Goal: Communication & Community: Answer question/provide support

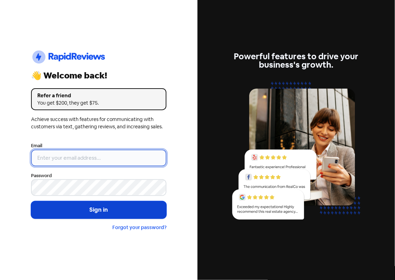
type input "[EMAIL_ADDRESS][PERSON_NAME][DOMAIN_NAME]"
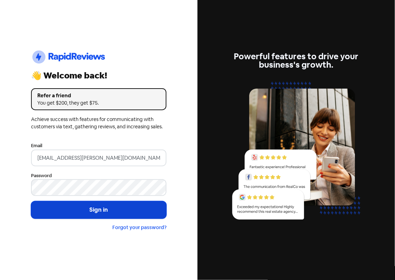
click at [76, 208] on button "Sign in" at bounding box center [98, 209] width 135 height 17
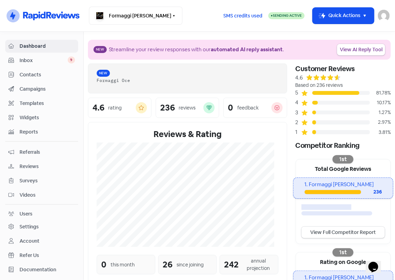
click at [33, 60] on span "Inbox" at bounding box center [44, 60] width 48 height 7
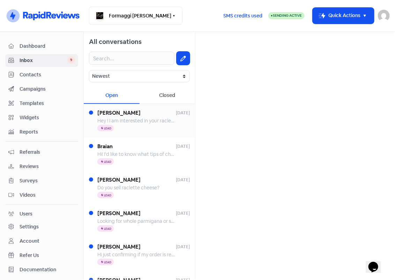
click at [125, 126] on div "Icon For Thunder Lead" at bounding box center [143, 129] width 92 height 8
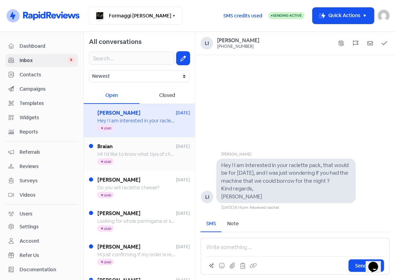
click at [123, 151] on div "Hi! I’d like to know what tips of cheese the French selection has. Thank you!" at bounding box center [135, 154] width 77 height 7
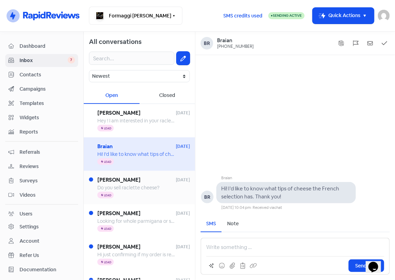
click at [120, 188] on span "Do you sell raclette cheese?" at bounding box center [128, 188] width 62 height 6
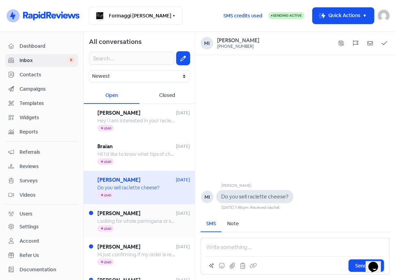
click at [120, 217] on span "[PERSON_NAME]" at bounding box center [136, 214] width 79 height 8
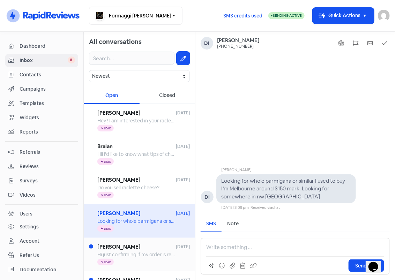
click at [116, 249] on span "[PERSON_NAME]" at bounding box center [136, 247] width 79 height 8
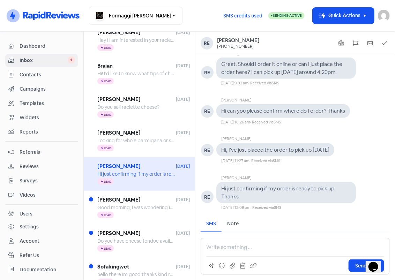
scroll to position [83, 0]
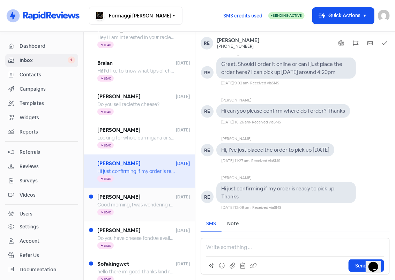
click at [114, 200] on span "[PERSON_NAME]" at bounding box center [136, 197] width 79 height 8
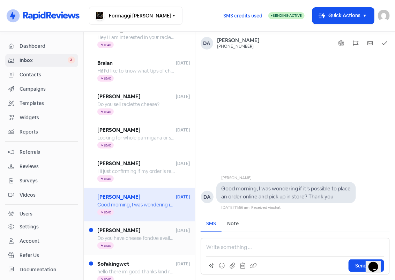
click at [109, 230] on span "[PERSON_NAME]" at bounding box center [136, 231] width 79 height 8
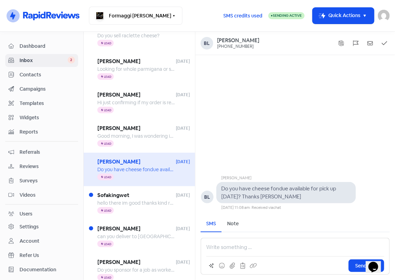
scroll to position [159, 0]
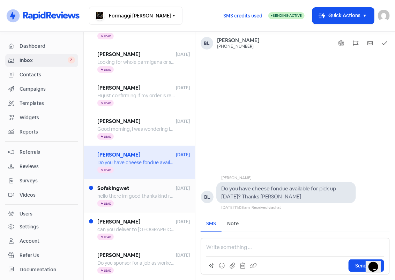
click at [128, 188] on span "Sofakingwet" at bounding box center [136, 189] width 79 height 8
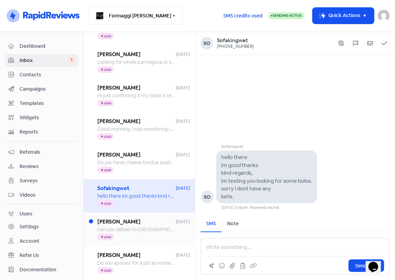
click at [124, 227] on span "can you deliver to [GEOGRAPHIC_DATA]" at bounding box center [142, 229] width 91 height 6
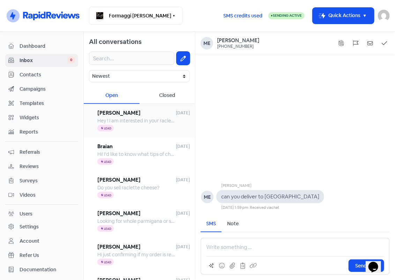
click at [170, 125] on div "Icon For Thunder Lead" at bounding box center [143, 129] width 92 height 8
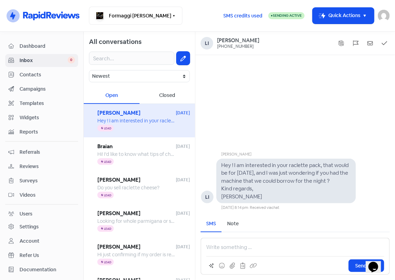
click at [209, 244] on p at bounding box center [295, 248] width 178 height 8
